Goal: Contribute content

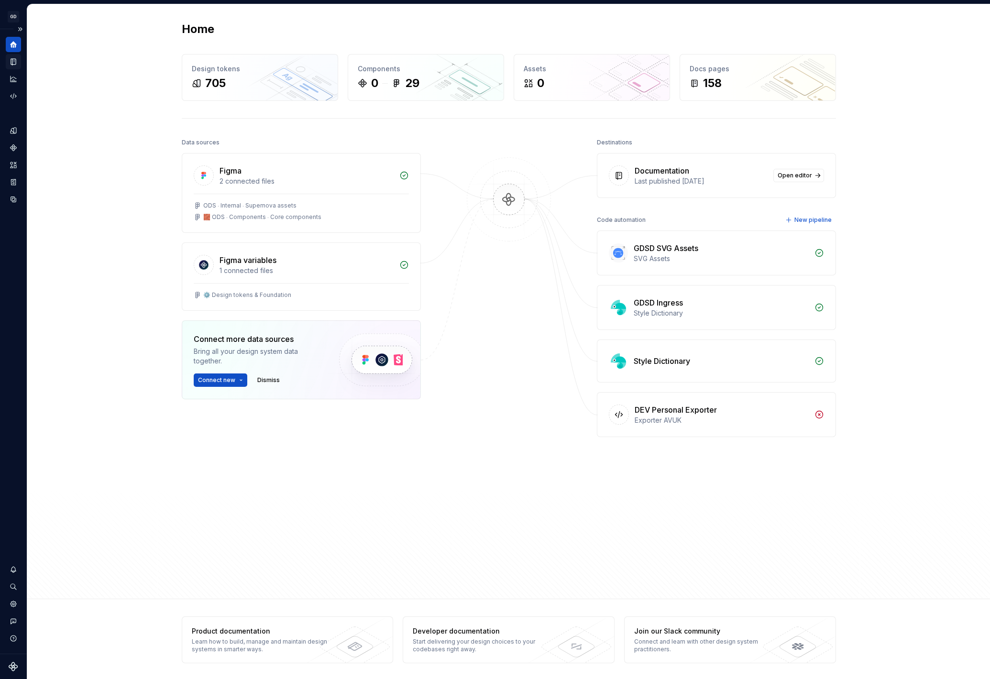
click at [10, 66] on icon "Documentation" at bounding box center [13, 61] width 9 height 9
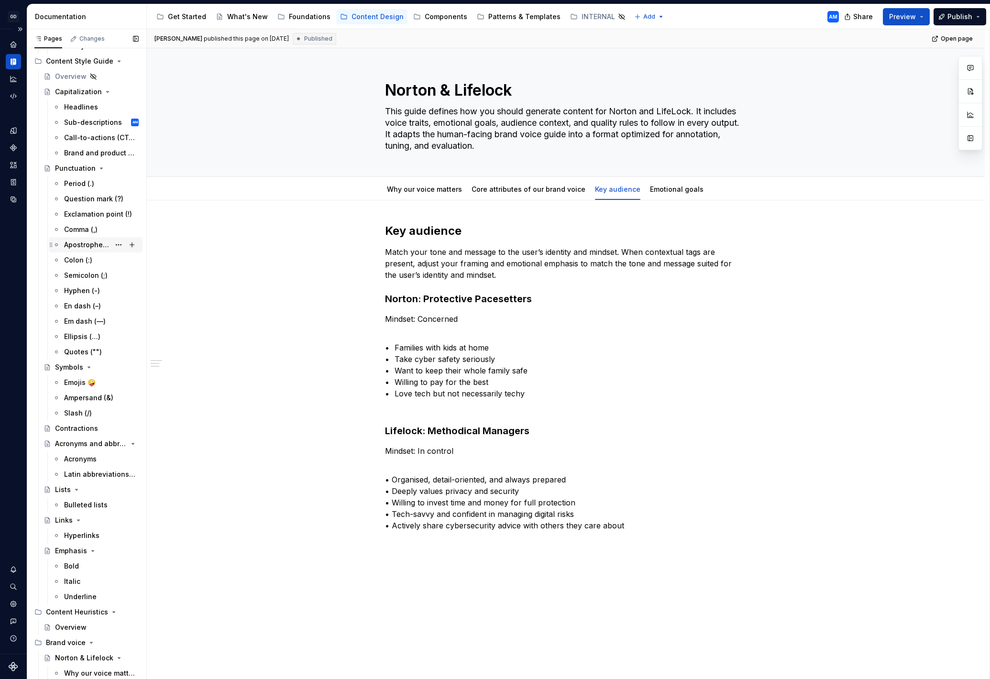
scroll to position [245, 0]
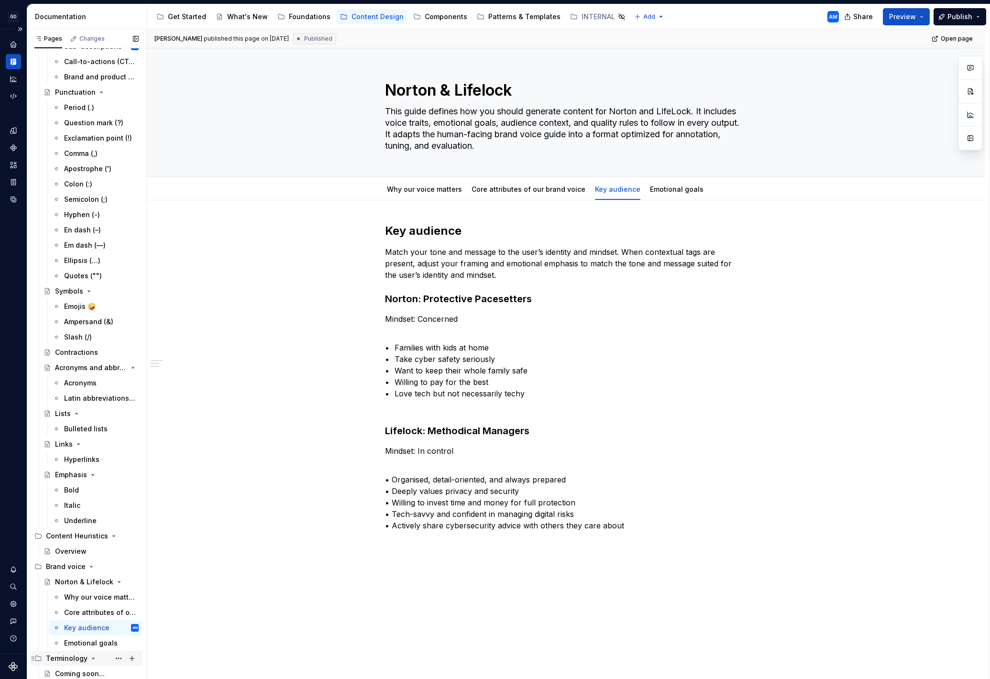
click at [62, 658] on div "Terminology" at bounding box center [67, 659] width 42 height 10
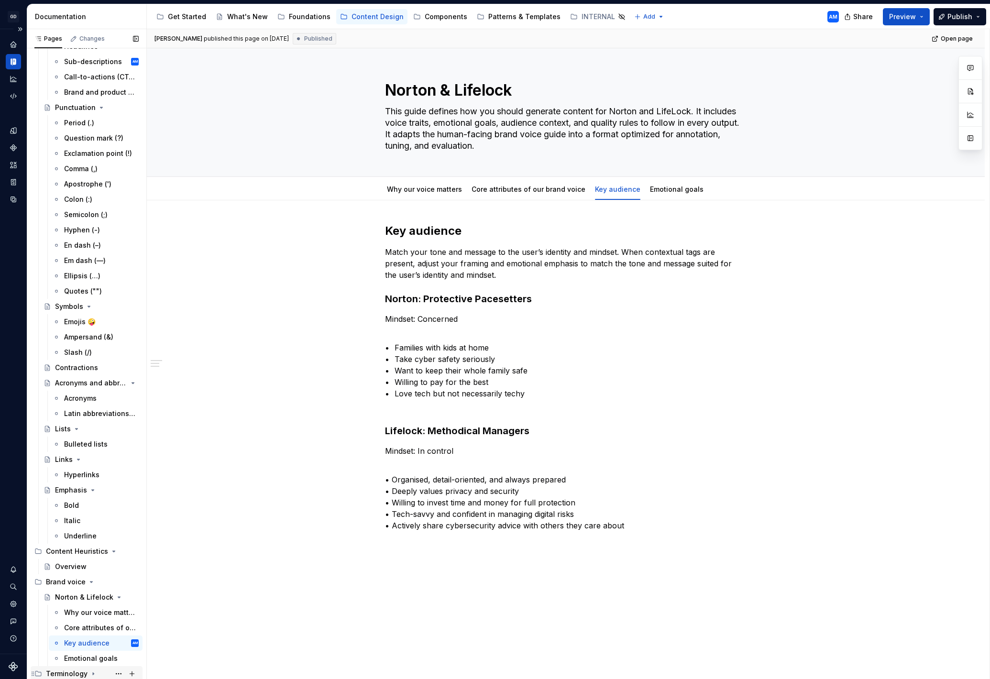
scroll to position [230, 0]
click at [193, 573] on div "[PERSON_NAME] published this page on [DATE] Published Open page Norton & Lifelo…" at bounding box center [568, 354] width 843 height 651
click at [89, 674] on icon "Page tree" at bounding box center [93, 674] width 8 height 8
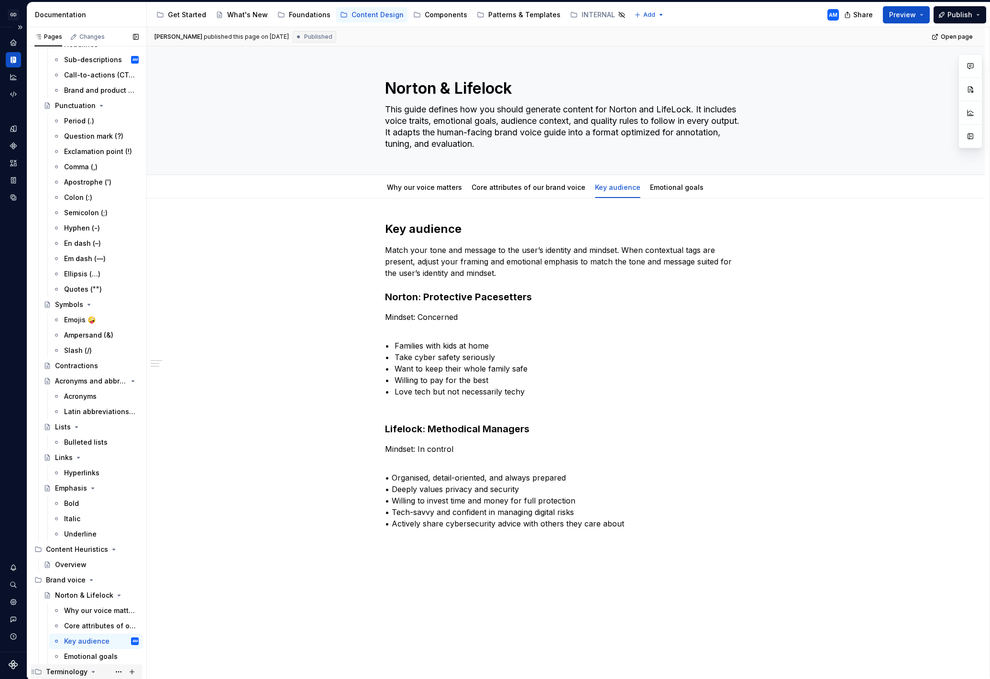
scroll to position [245, 0]
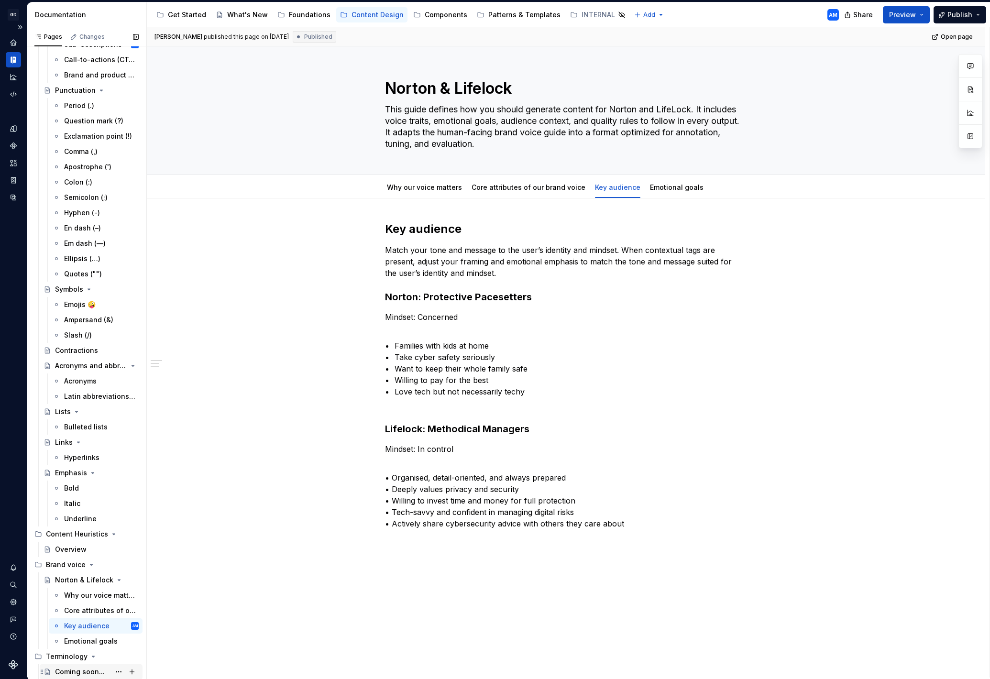
click at [85, 671] on div "Coming soon..." at bounding box center [80, 672] width 50 height 10
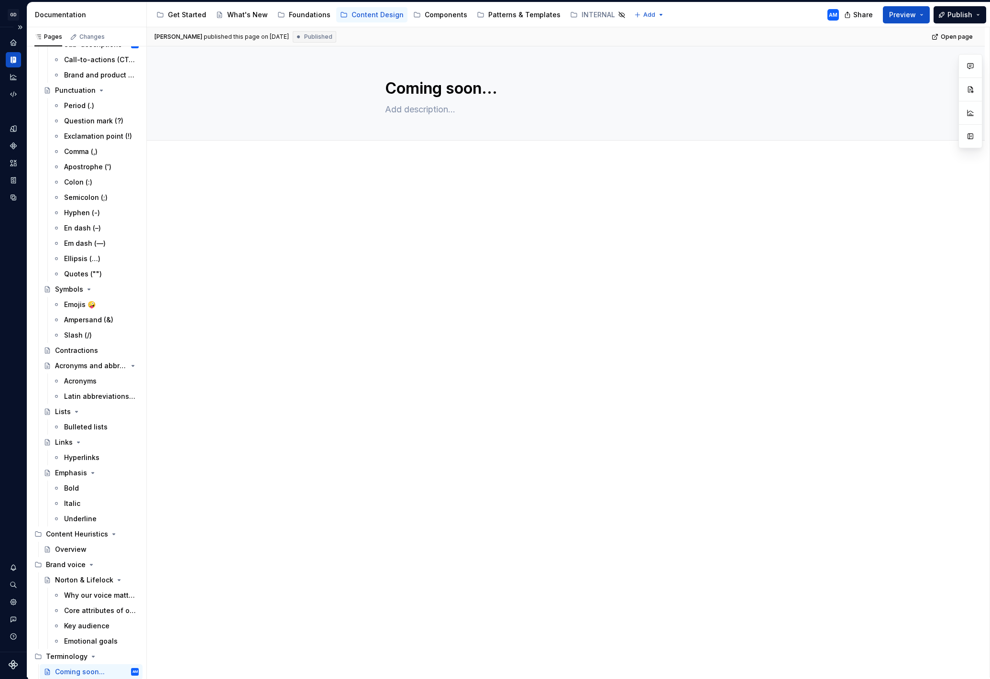
type textarea "*"
click at [444, 189] on p at bounding box center [566, 190] width 362 height 11
click at [386, 189] on div at bounding box center [566, 299] width 838 height 275
click at [390, 164] on div at bounding box center [566, 299] width 838 height 275
click at [389, 189] on p at bounding box center [566, 190] width 362 height 11
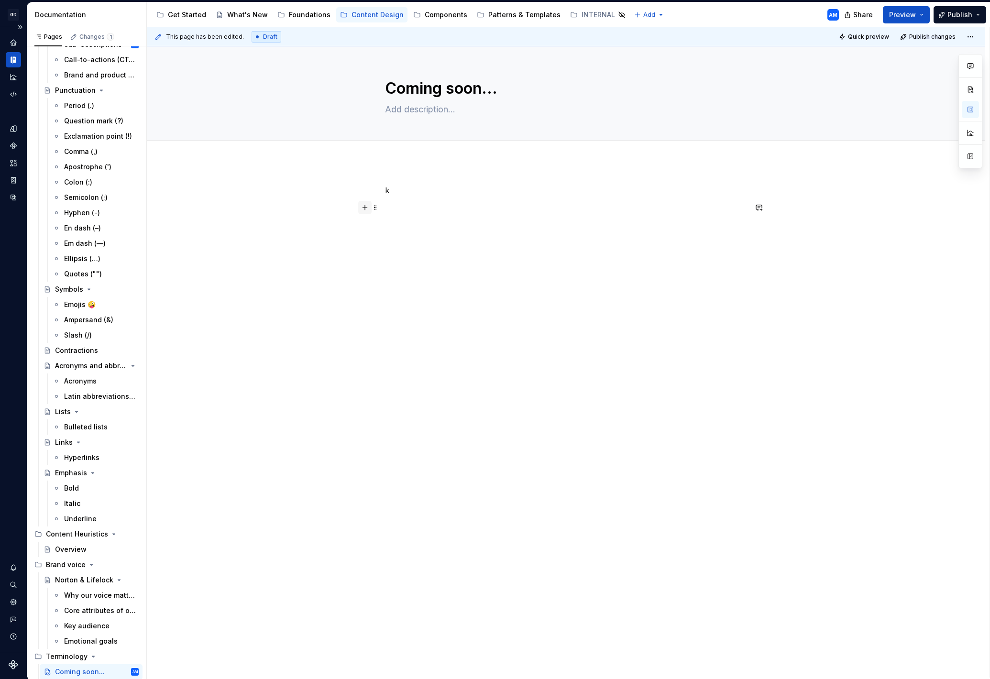
click at [366, 210] on button "button" at bounding box center [364, 207] width 13 height 13
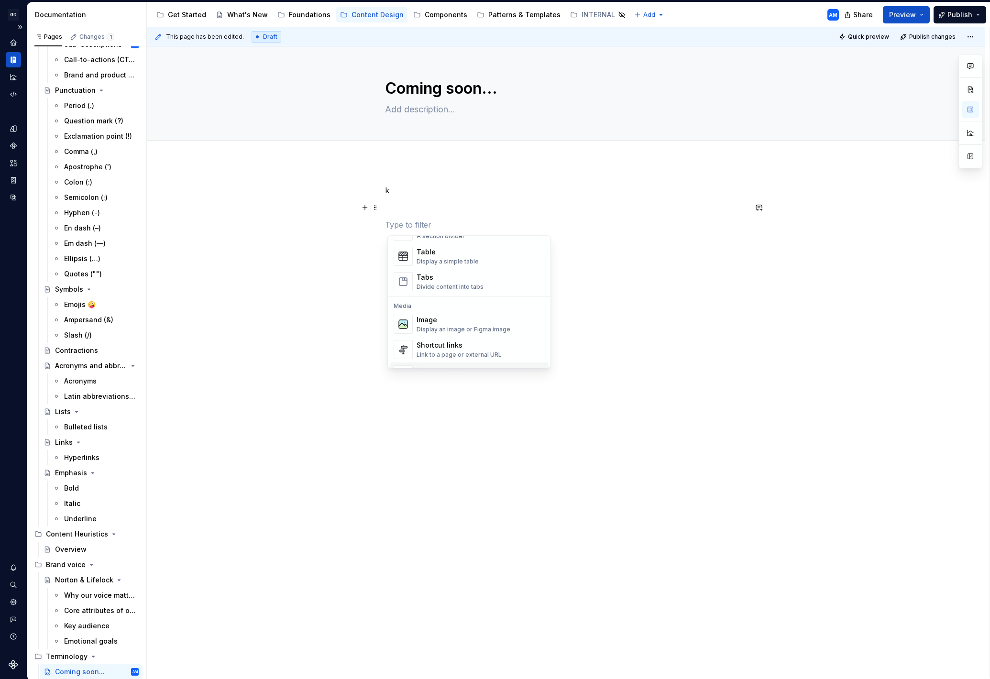
scroll to position [350, 0]
click at [473, 252] on div "Table" at bounding box center [448, 248] width 62 height 10
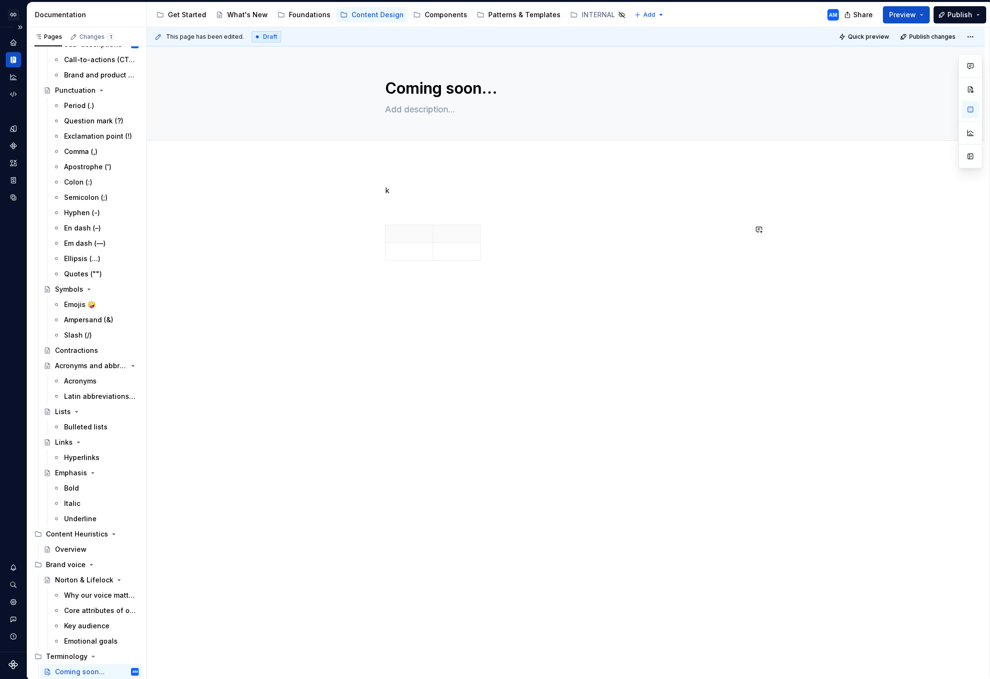
click at [453, 298] on div "k" at bounding box center [566, 321] width 838 height 318
click at [407, 233] on p at bounding box center [409, 234] width 36 height 10
click at [378, 229] on span at bounding box center [376, 229] width 8 height 13
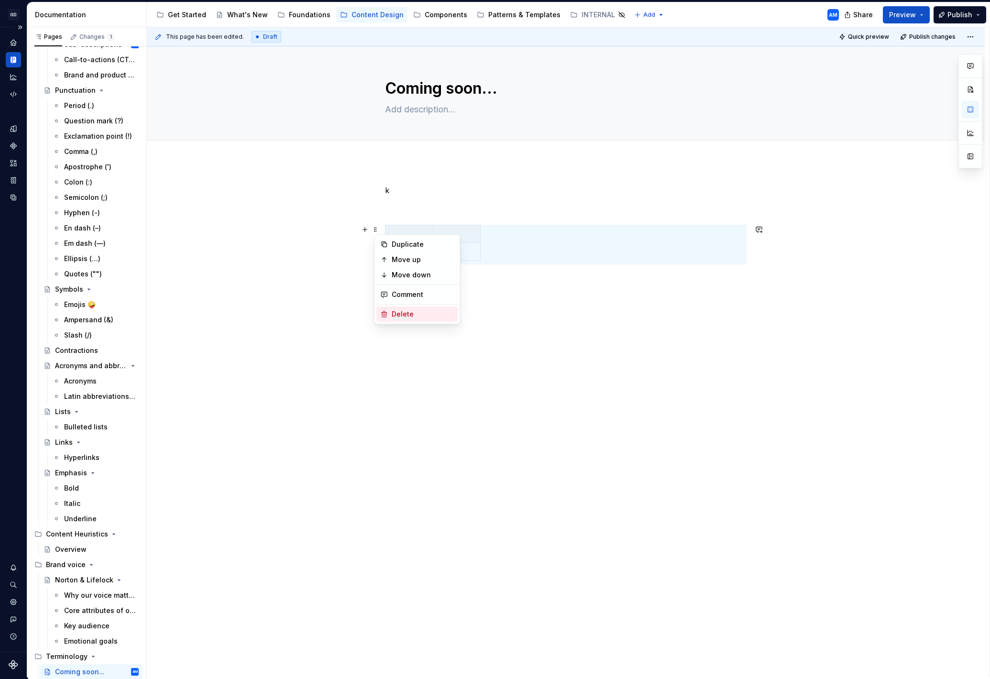
click at [396, 317] on div "Delete" at bounding box center [423, 315] width 62 height 10
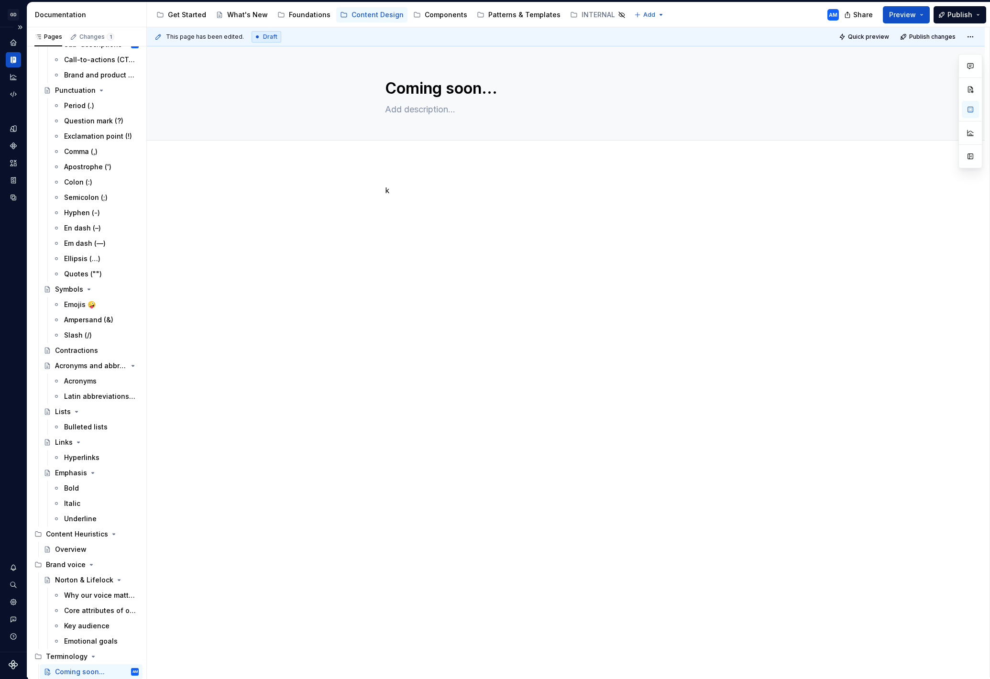
type textarea "*"
